Goal: Task Accomplishment & Management: Manage account settings

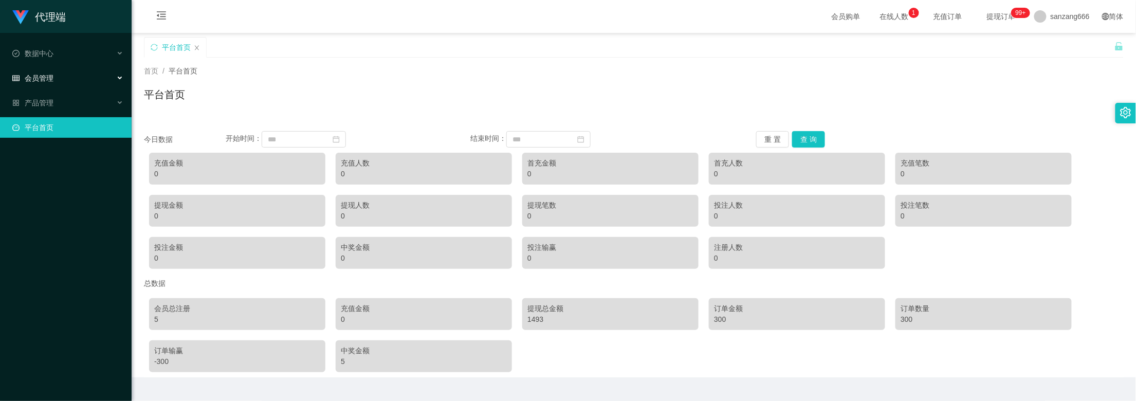
click at [47, 68] on div "会员管理" at bounding box center [66, 78] width 132 height 21
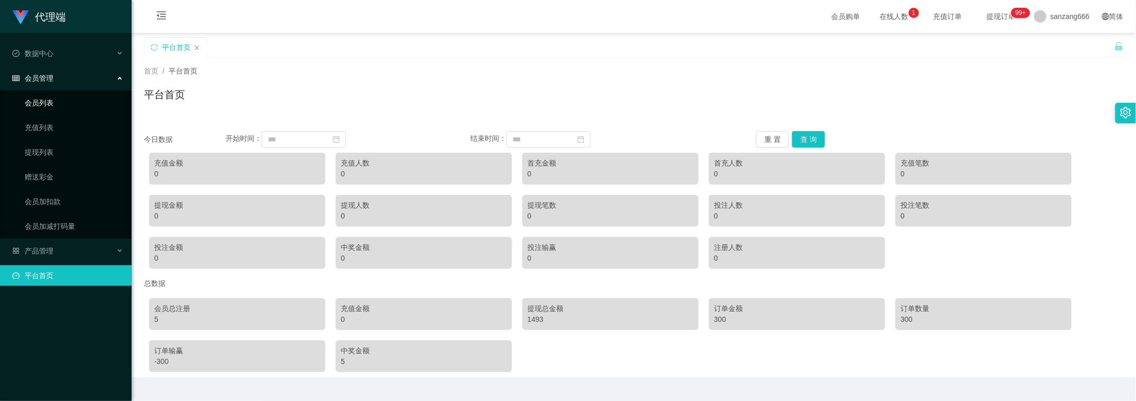
click at [46, 103] on link "会员列表" at bounding box center [74, 103] width 99 height 21
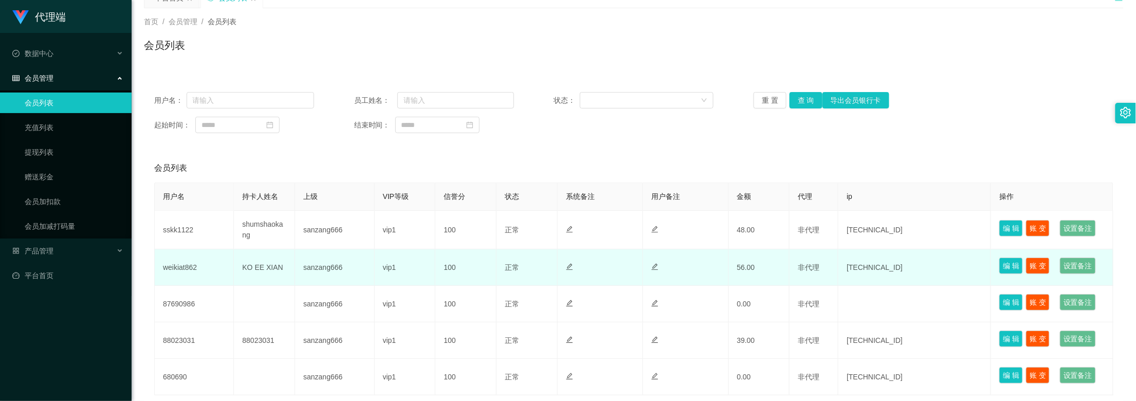
scroll to position [68, 0]
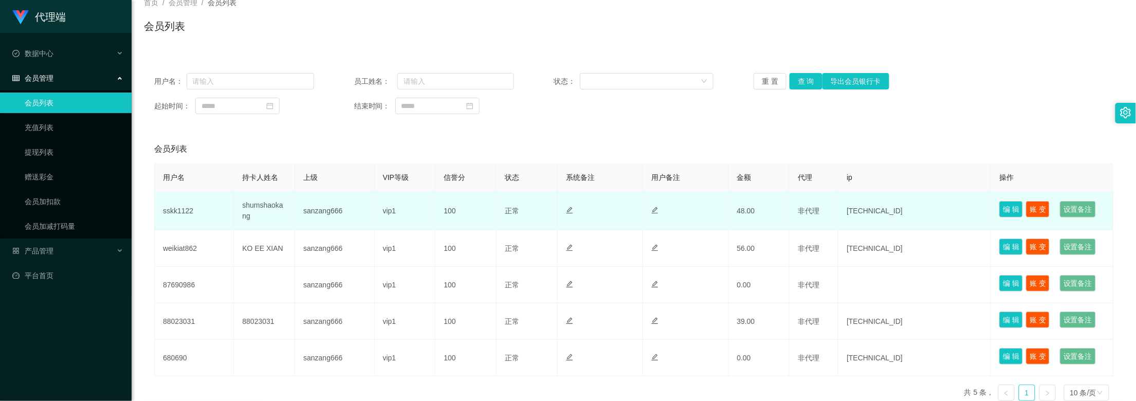
click at [174, 211] on td "sskk1122" at bounding box center [194, 211] width 79 height 39
copy td "sskk1122"
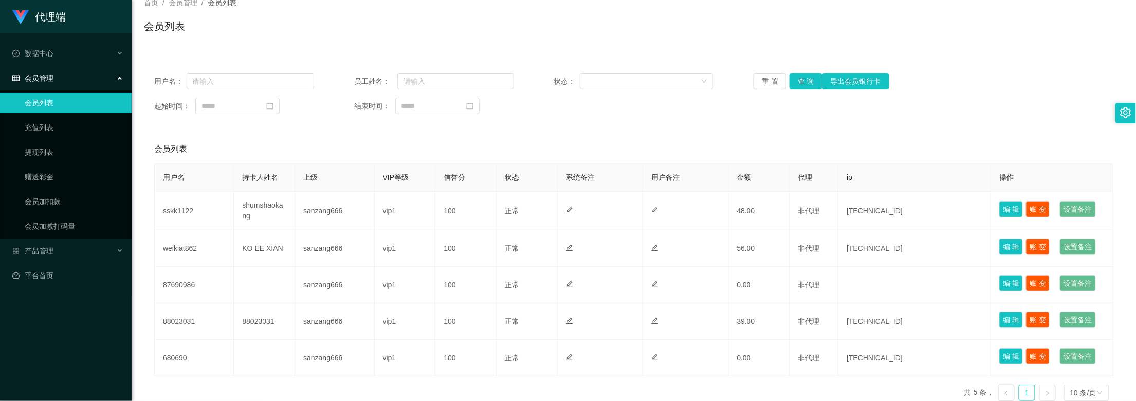
click at [841, 120] on div "用户名： 员工姓名： 状态： 重 置 查 询 导出会员银行卡 起始时间： 结束时间：" at bounding box center [634, 94] width 980 height 62
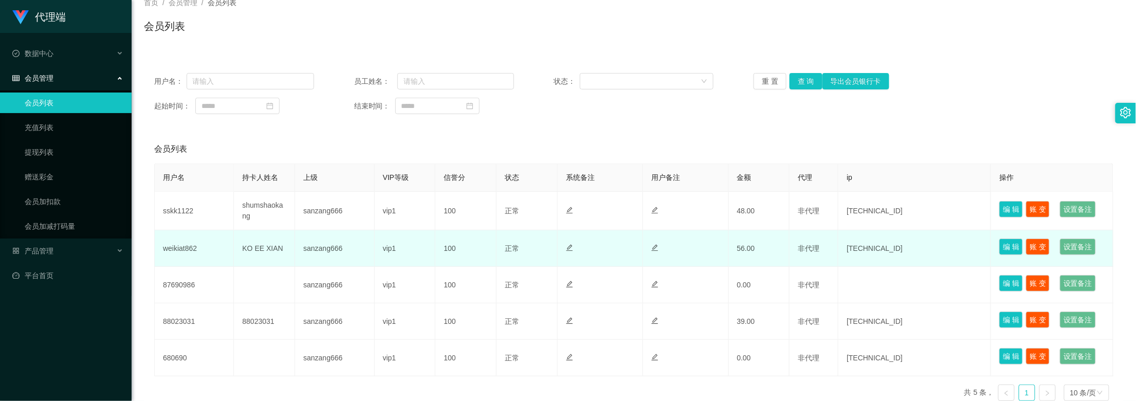
drag, startPoint x: 1019, startPoint y: 0, endPoint x: 317, endPoint y: 231, distance: 739.1
click at [356, 231] on td "sanzang666" at bounding box center [334, 248] width 79 height 37
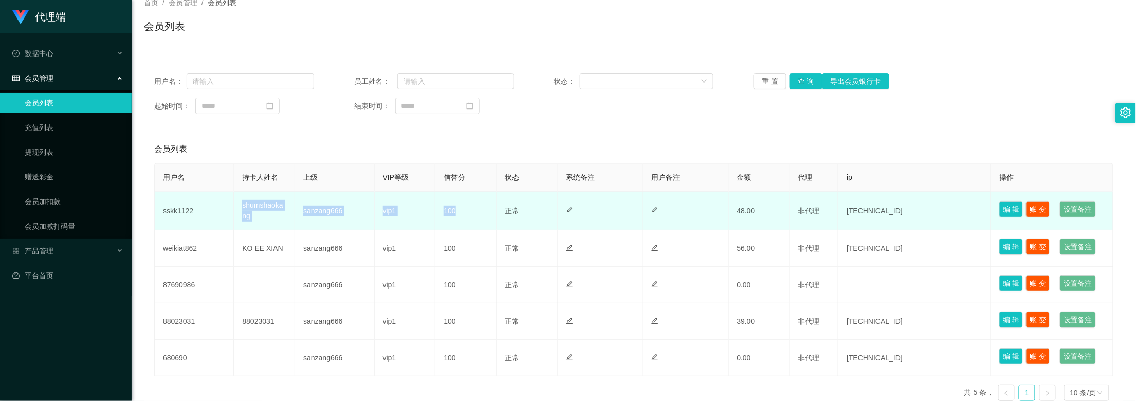
drag, startPoint x: 239, startPoint y: 206, endPoint x: 455, endPoint y: 217, distance: 216.3
click at [455, 217] on tr "sskk1122 shumshaokang sanzang666 vip1 100 正常 禁止登录 禁止投注 48.00 非代理 [TECHNICAL_ID]…" at bounding box center [634, 211] width 959 height 39
copy tr "shumshaokang sanzang666 vip1 100"
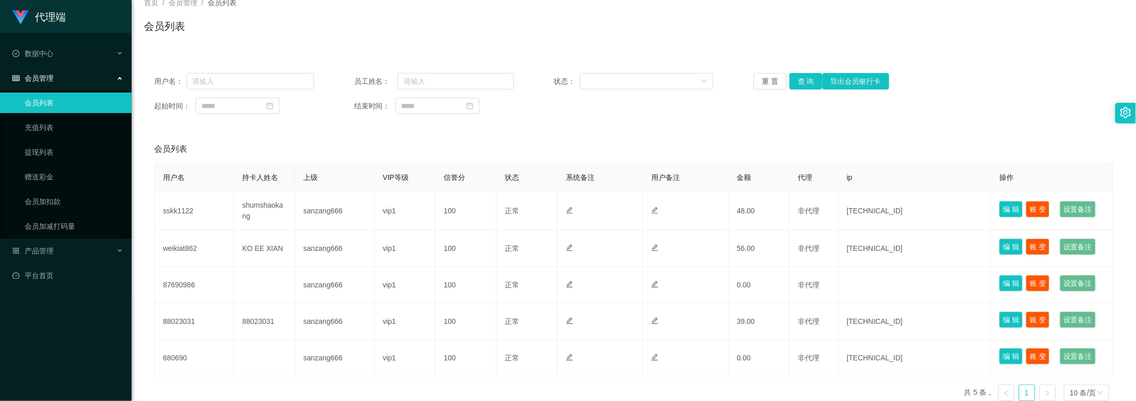
drag, startPoint x: 899, startPoint y: 49, endPoint x: 865, endPoint y: 48, distance: 34.5
click at [899, 49] on div "首页 / 会员管理 / 会员列表 / 会员列表" at bounding box center [634, 19] width 1005 height 61
click at [1095, 9] on div "首页 / 会员管理 / 会员列表 / 会员列表" at bounding box center [634, 19] width 980 height 45
